Goal: Task Accomplishment & Management: Use online tool/utility

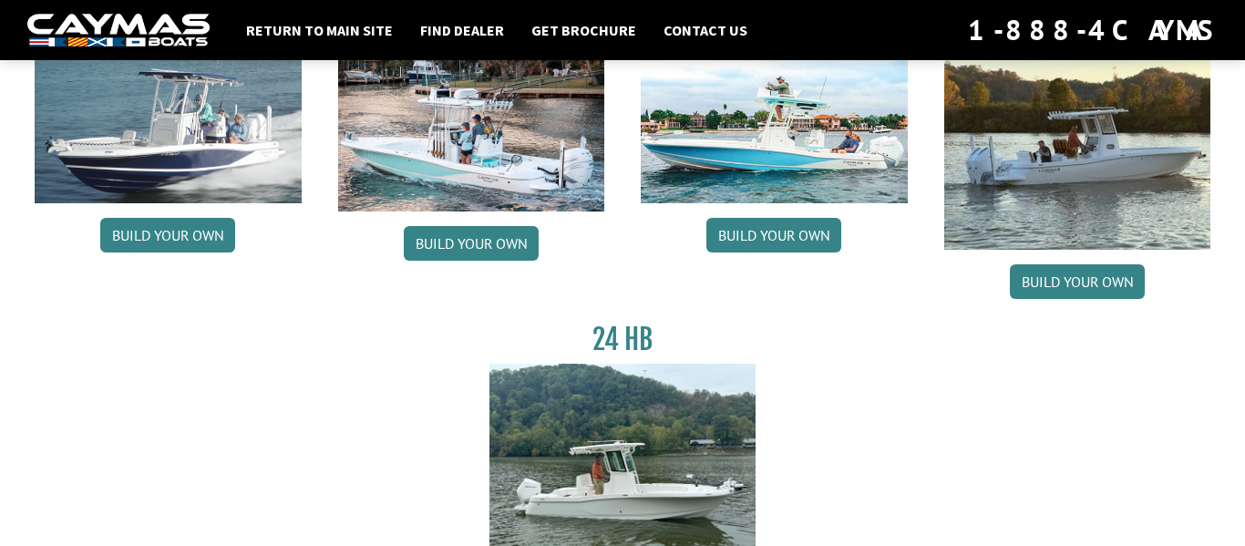
scroll to position [216, 0]
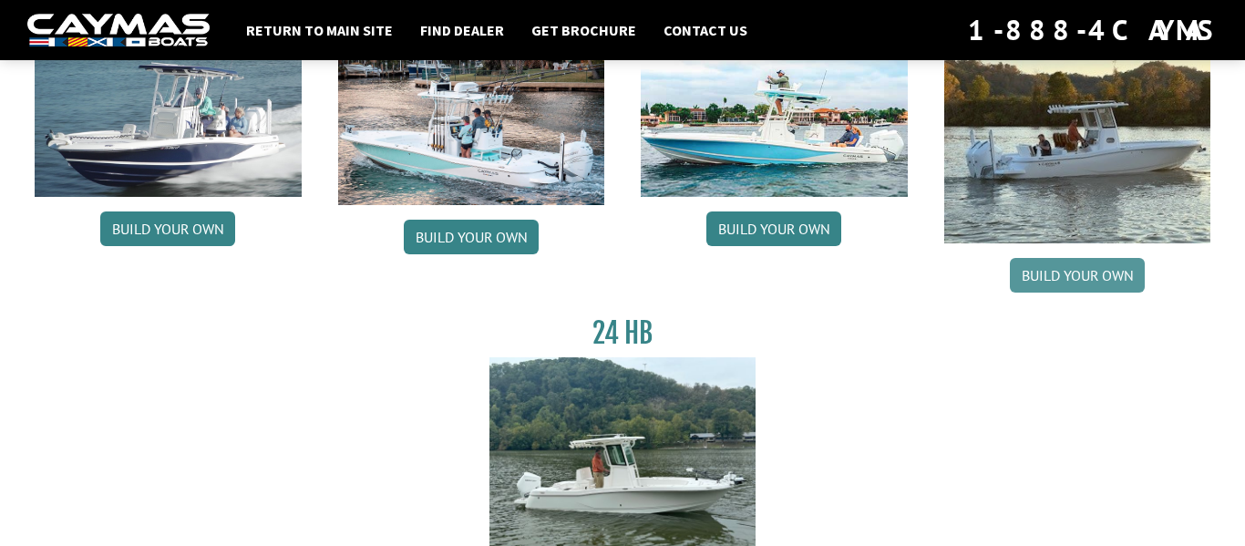
click at [1052, 282] on link "Build your own" at bounding box center [1077, 275] width 135 height 35
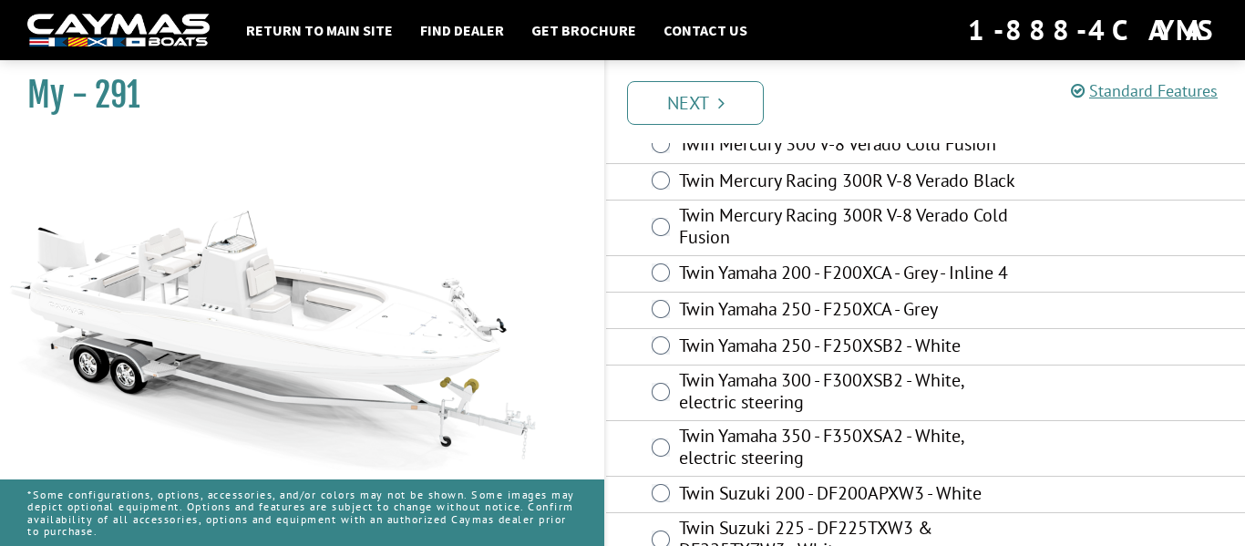
scroll to position [222, 0]
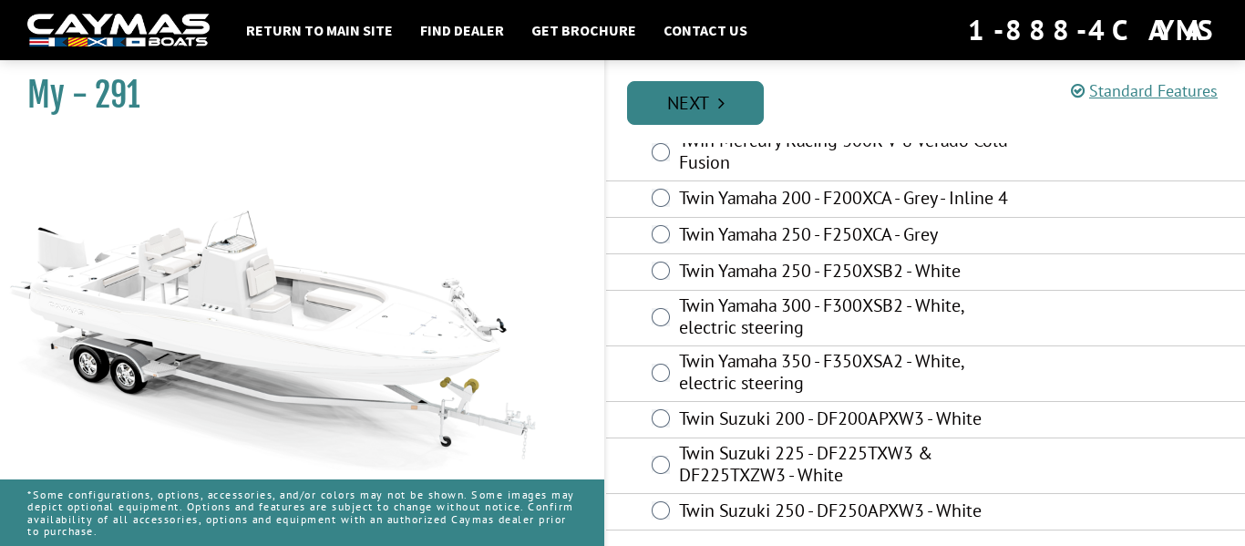
click at [664, 102] on link "Next" at bounding box center [695, 103] width 137 height 44
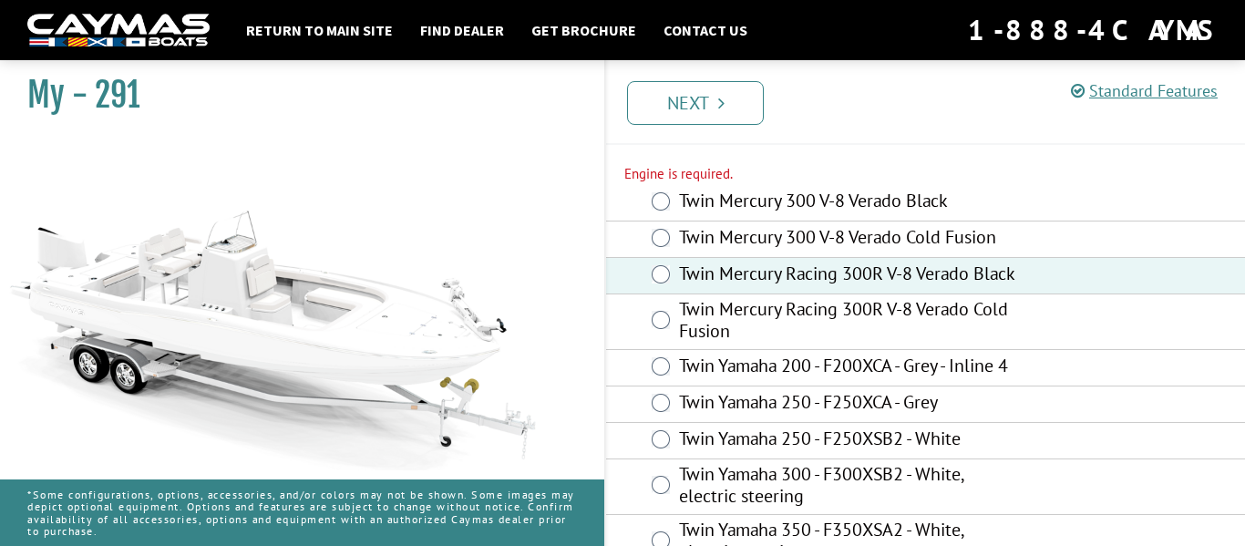
scroll to position [67, 0]
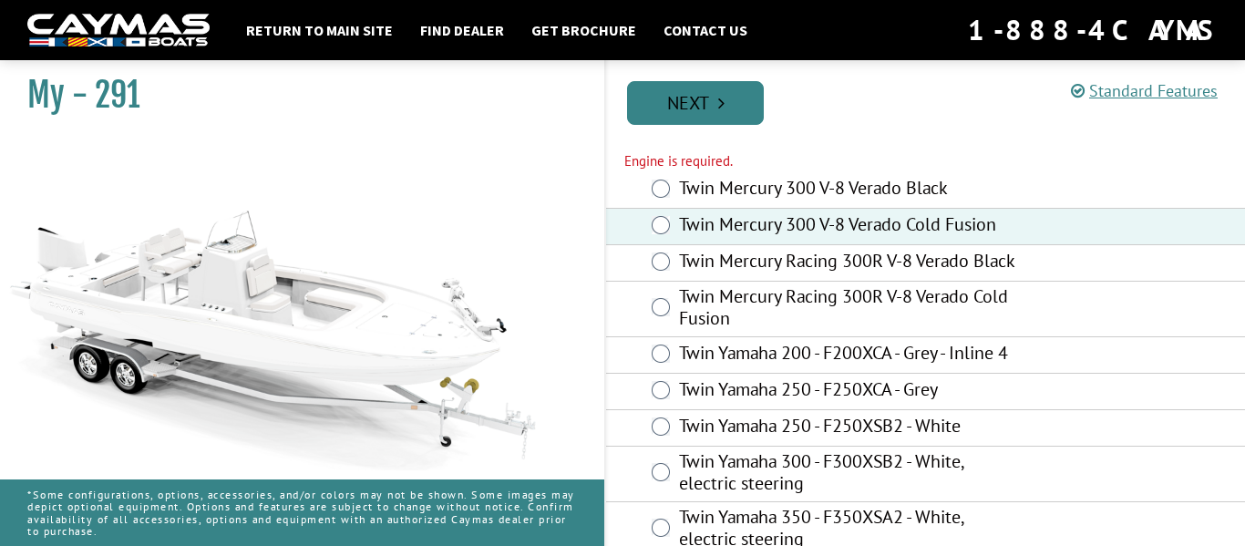
click at [697, 93] on link "Next" at bounding box center [695, 103] width 137 height 44
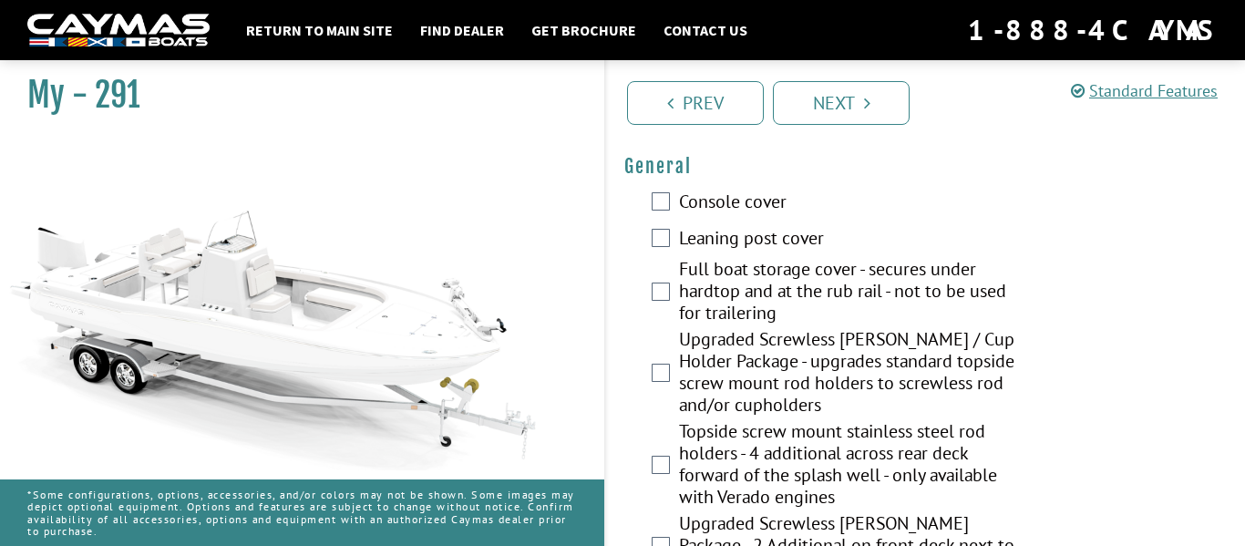
scroll to position [1406, 0]
click at [656, 200] on div "Console cover" at bounding box center [925, 201] width 639 height 36
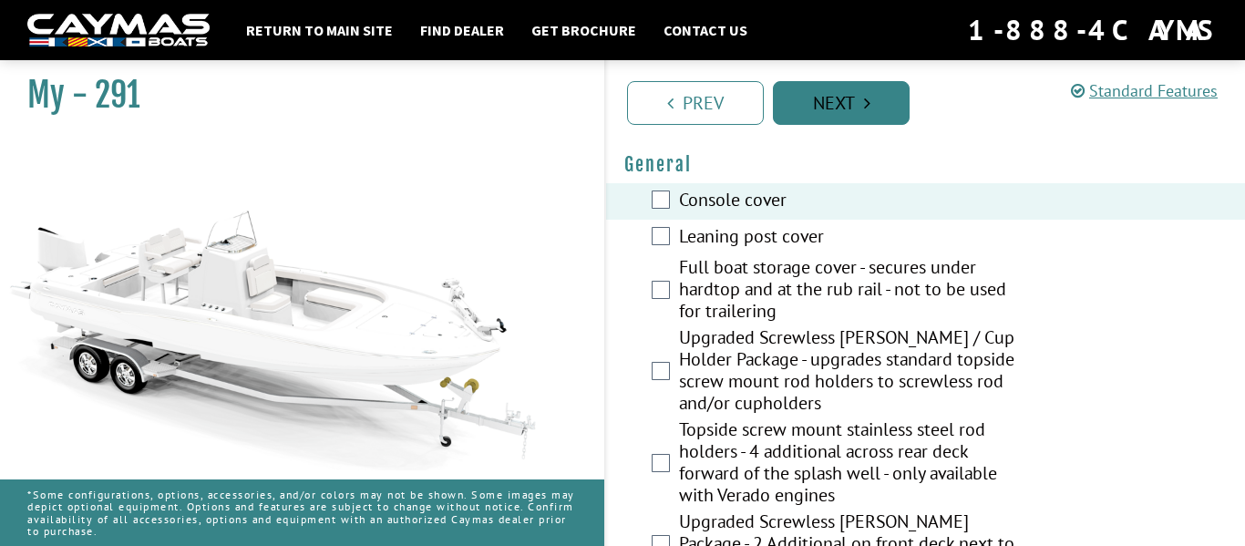
click at [839, 103] on link "Next" at bounding box center [841, 103] width 137 height 44
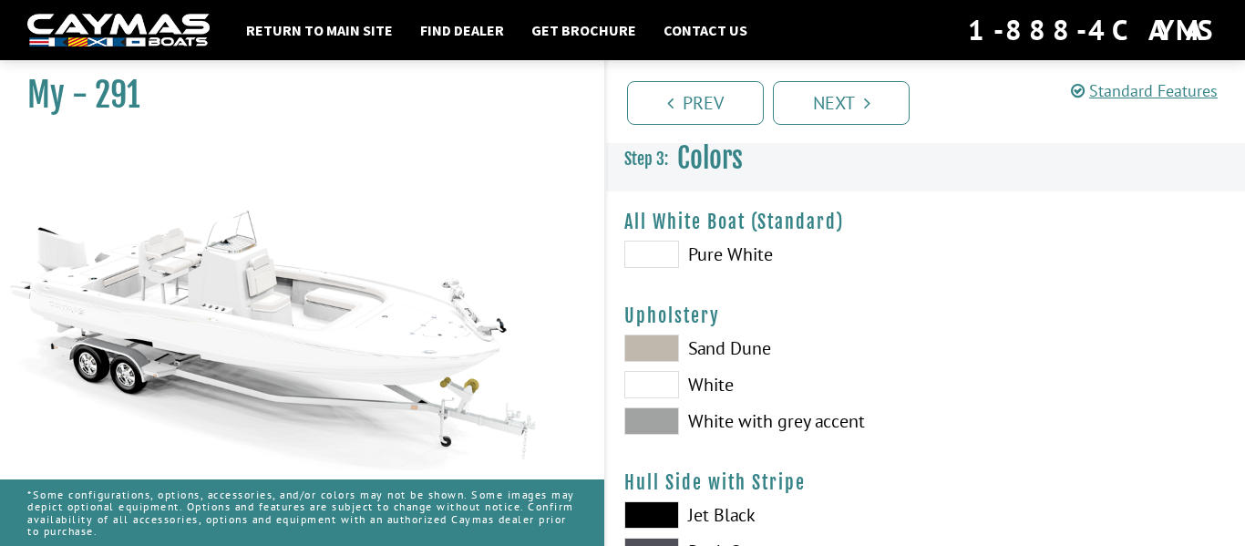
scroll to position [0, 0]
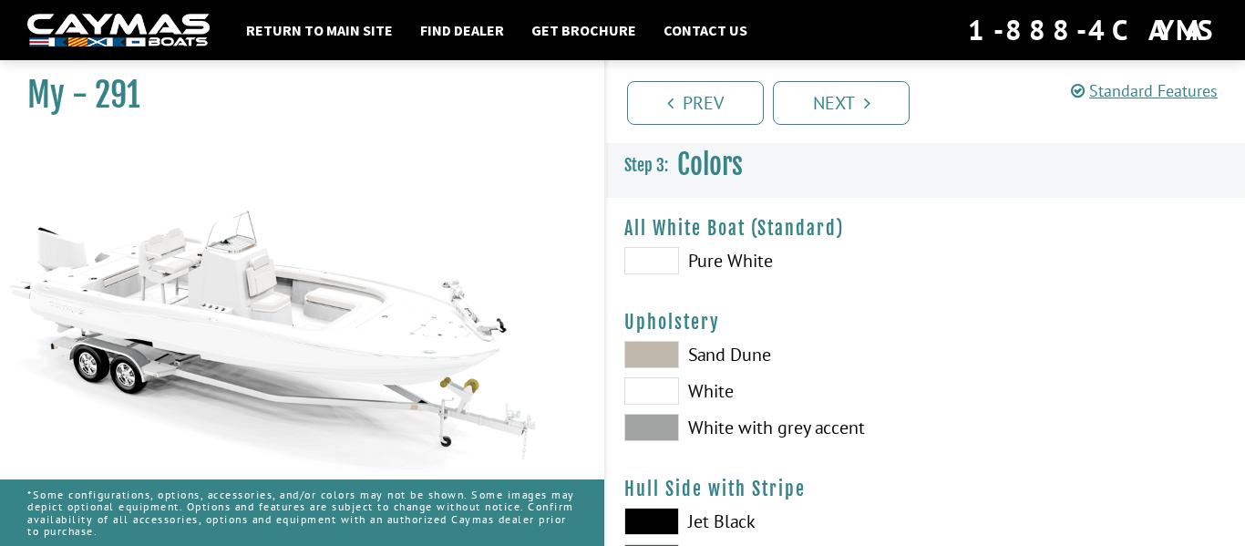
click at [669, 260] on span at bounding box center [652, 260] width 55 height 27
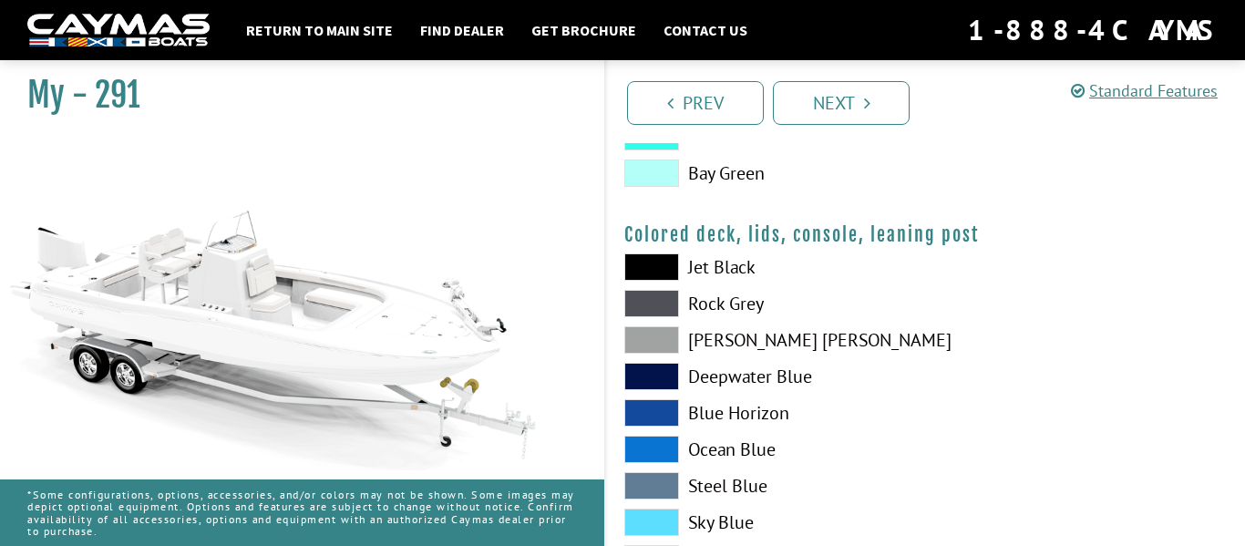
scroll to position [2242, 0]
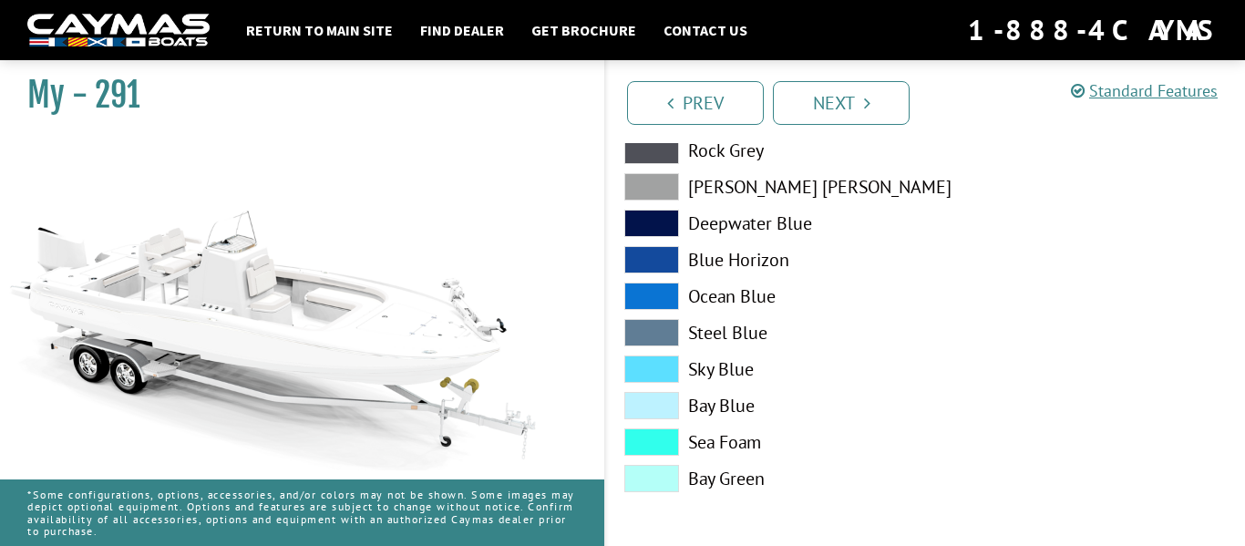
click at [644, 362] on span at bounding box center [652, 369] width 55 height 27
click at [649, 414] on span at bounding box center [652, 405] width 55 height 27
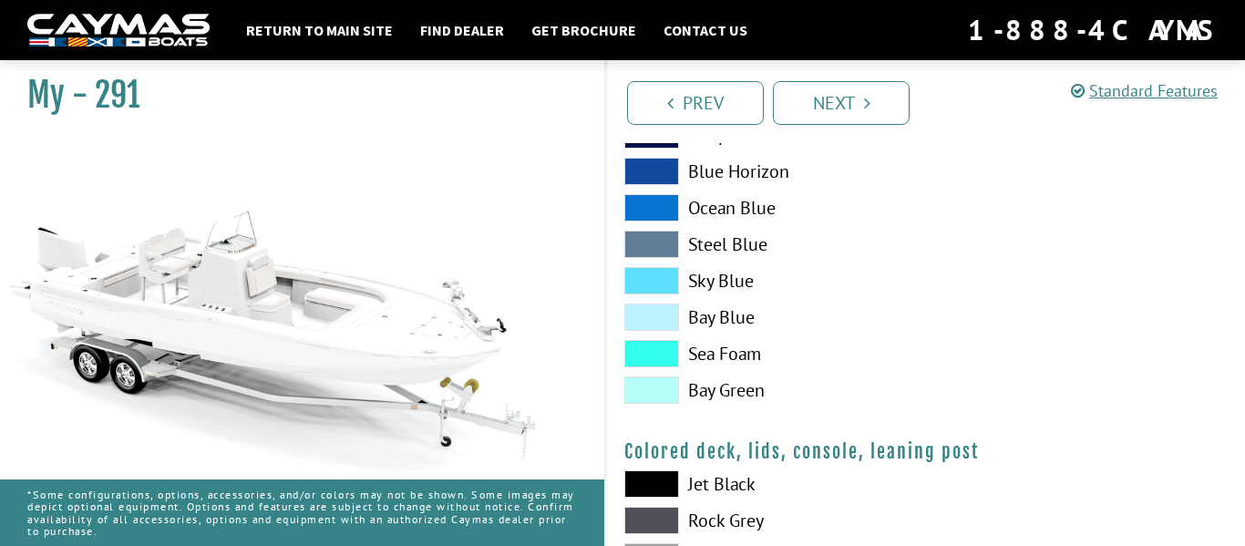
scroll to position [1799, 0]
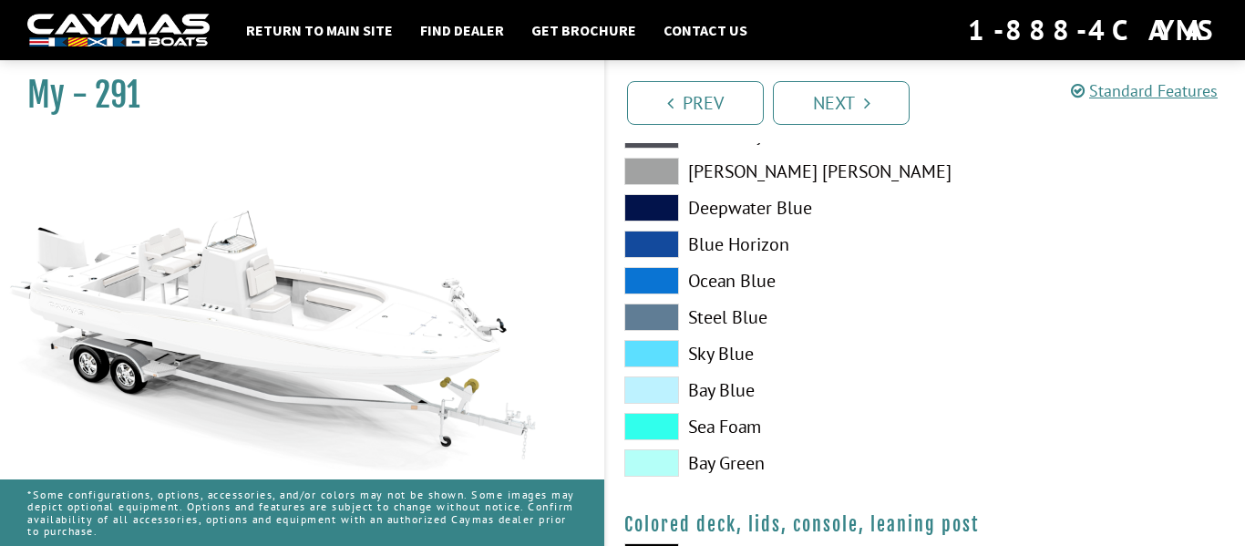
click at [664, 317] on span at bounding box center [652, 317] width 55 height 27
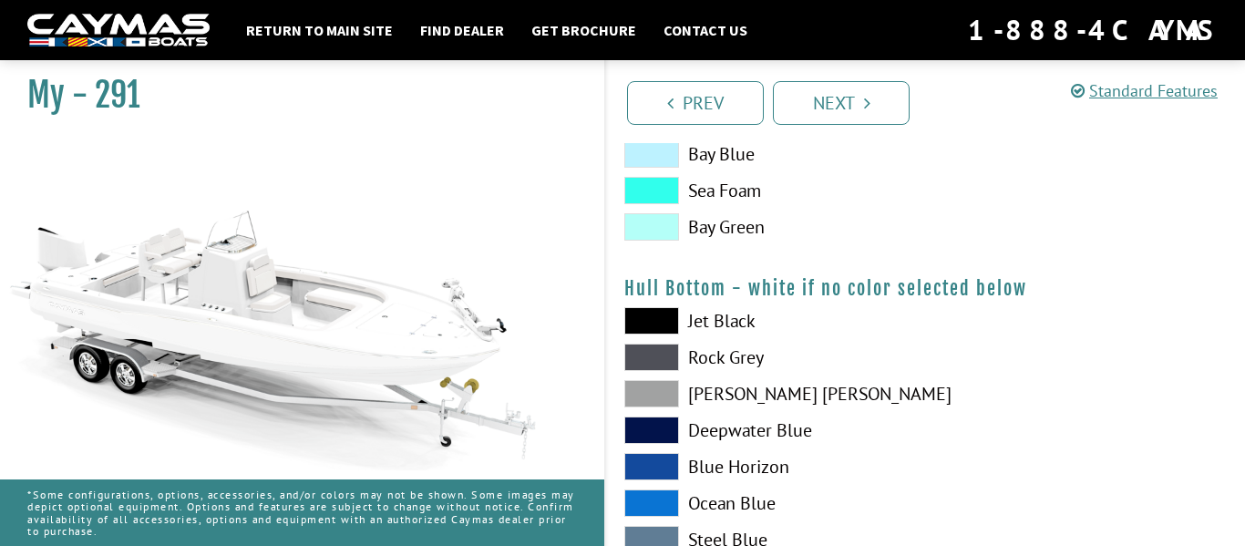
scroll to position [1110, 0]
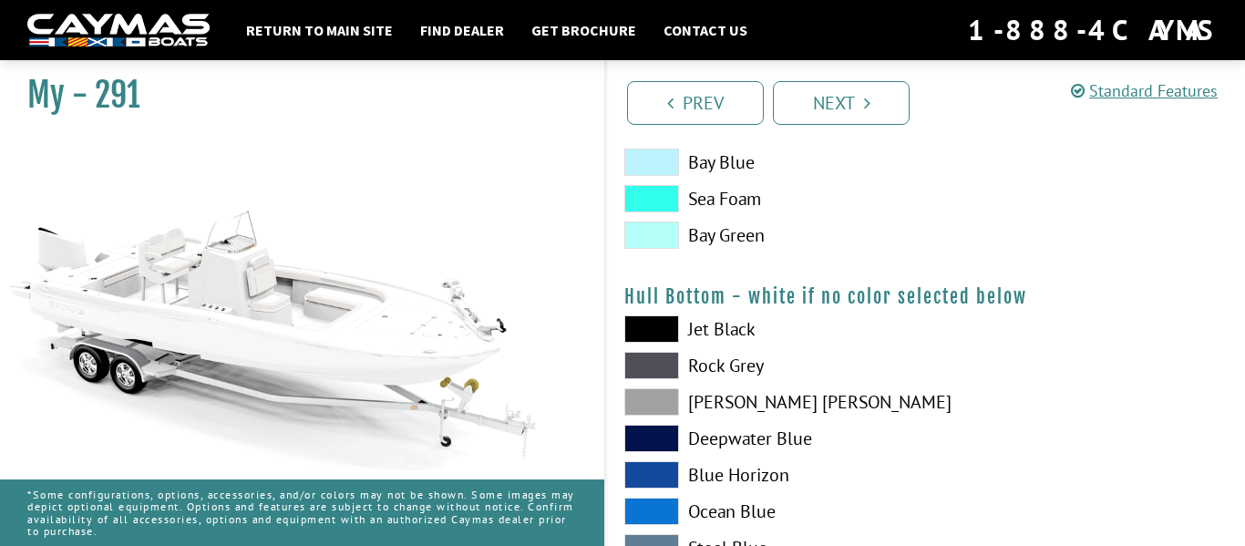
click at [666, 325] on span at bounding box center [652, 328] width 55 height 27
